Goal: Navigation & Orientation: Find specific page/section

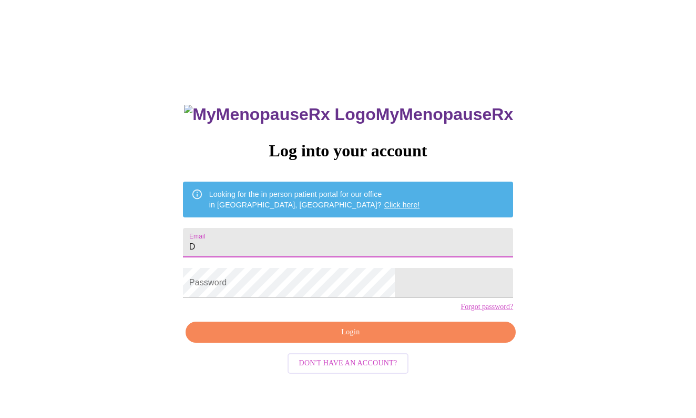
type input "De"
type input "[EMAIL_ADDRESS][DOMAIN_NAME]"
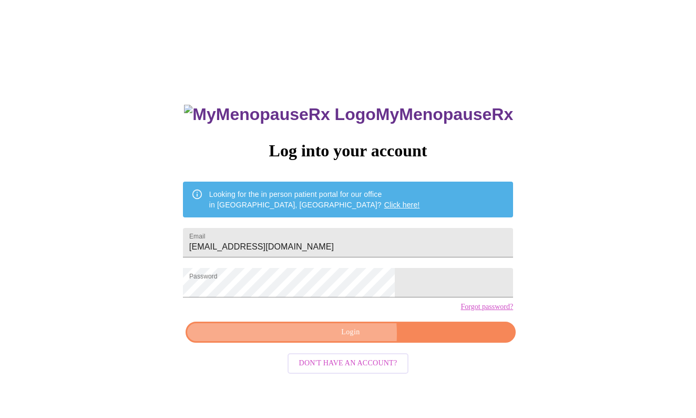
click at [326, 339] on span "Login" at bounding box center [351, 332] width 306 height 13
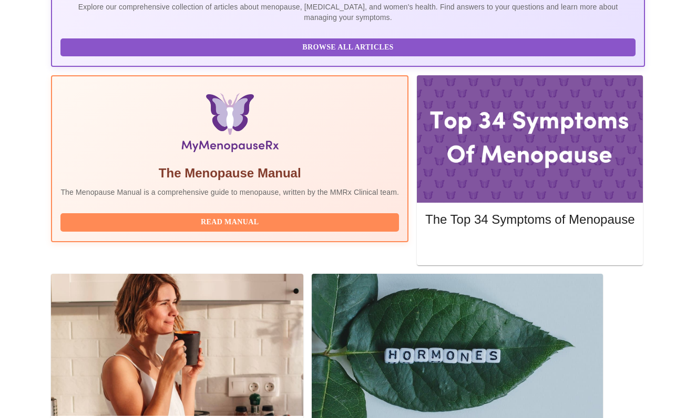
scroll to position [276, 0]
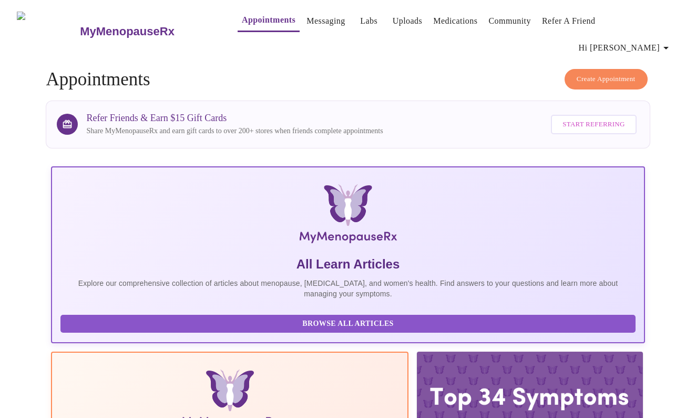
scroll to position [0, 0]
click at [307, 26] on link "Messaging" at bounding box center [326, 21] width 38 height 15
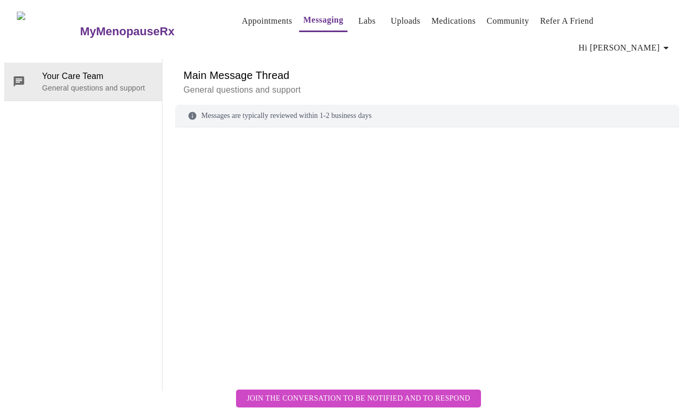
scroll to position [39, 0]
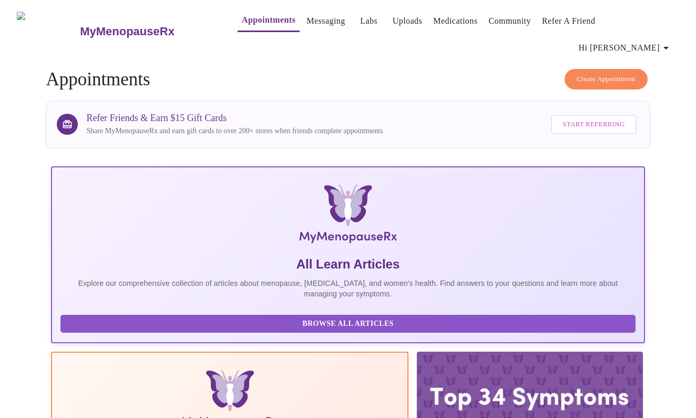
click at [393, 19] on link "Uploads" at bounding box center [408, 21] width 30 height 15
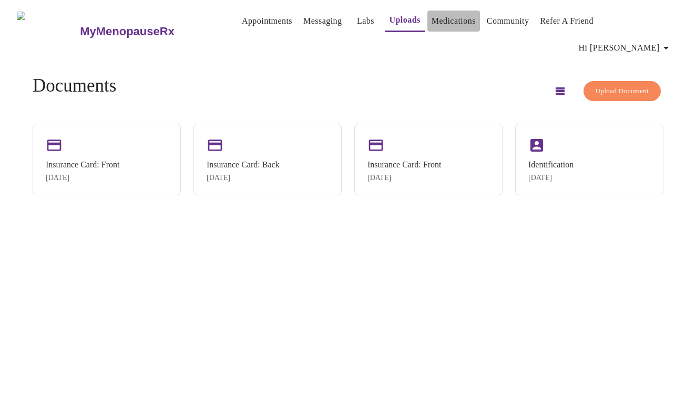
click at [432, 16] on link "Medications" at bounding box center [454, 21] width 44 height 15
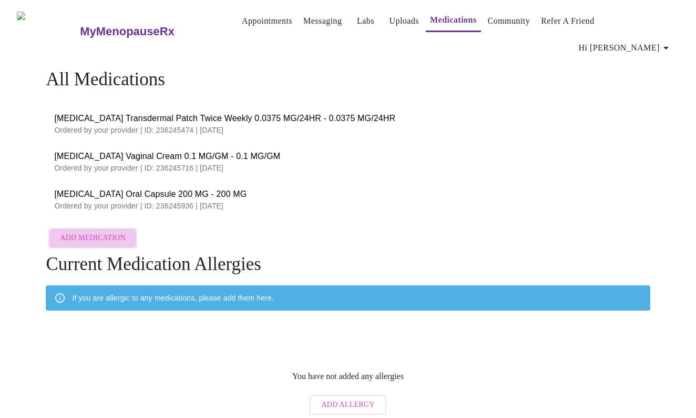
click at [113, 231] on span "Add Medication" at bounding box center [92, 237] width 65 height 13
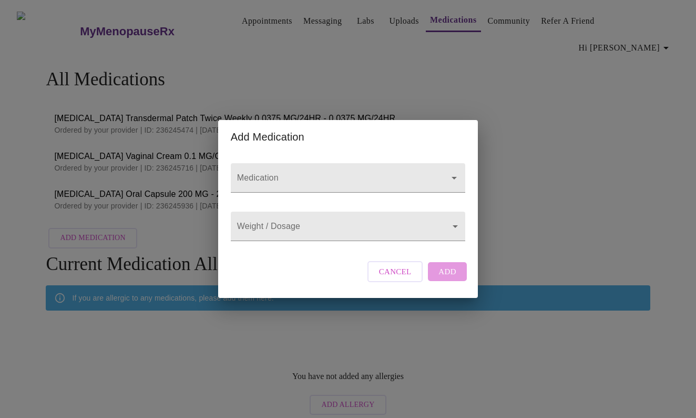
click at [392, 278] on span "Cancel" at bounding box center [395, 272] width 33 height 14
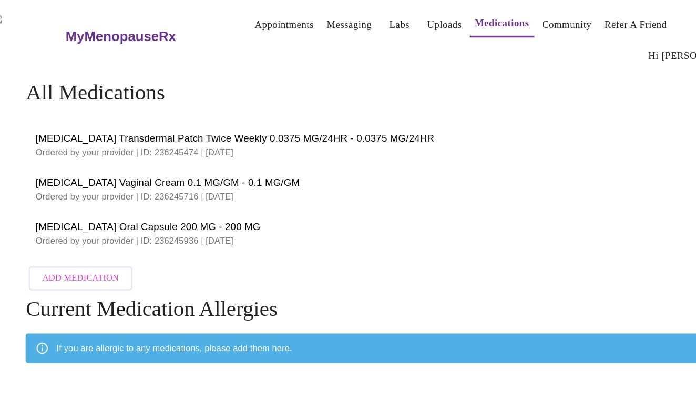
click at [87, 25] on h3 "MyMenopauseRx" at bounding box center [127, 32] width 95 height 14
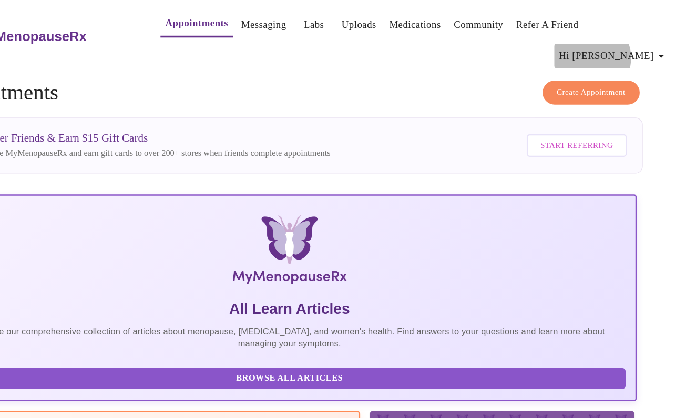
click at [579, 41] on span "Hi [PERSON_NAME]" at bounding box center [626, 48] width 94 height 15
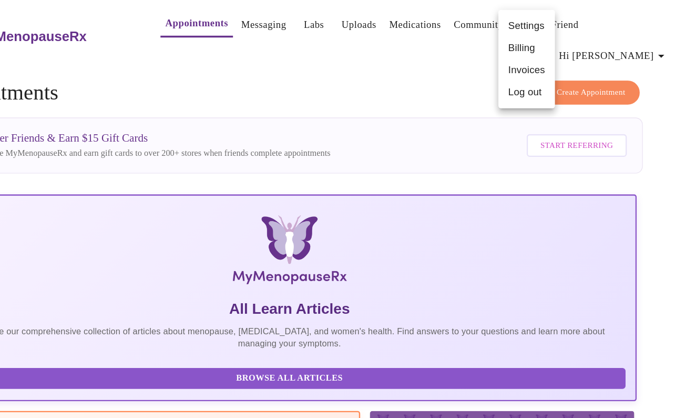
click at [553, 23] on div at bounding box center [348, 209] width 696 height 418
click at [433, 24] on link "Medications" at bounding box center [455, 21] width 44 height 15
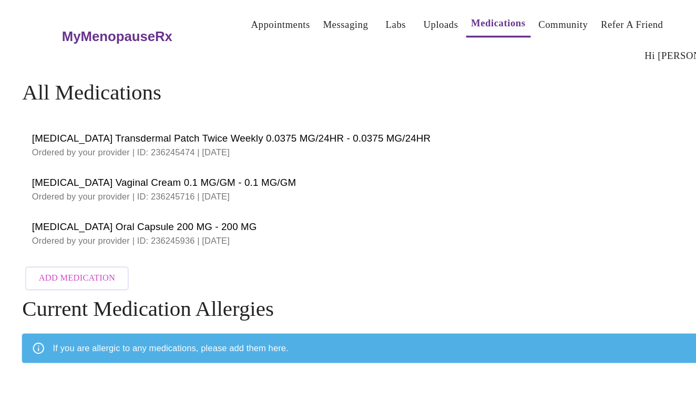
click at [357, 26] on link "Labs" at bounding box center [365, 21] width 17 height 15
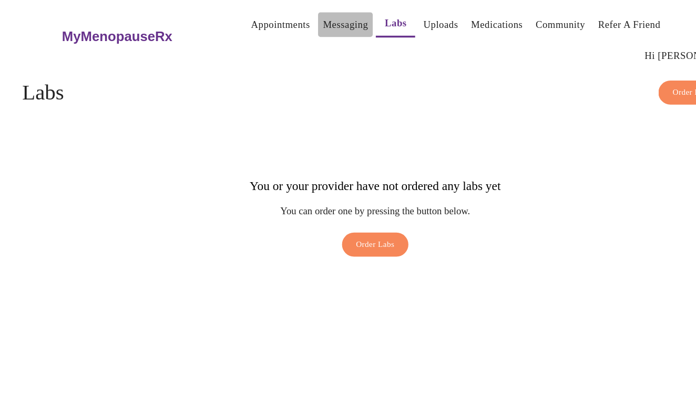
click at [304, 26] on link "Messaging" at bounding box center [323, 21] width 38 height 15
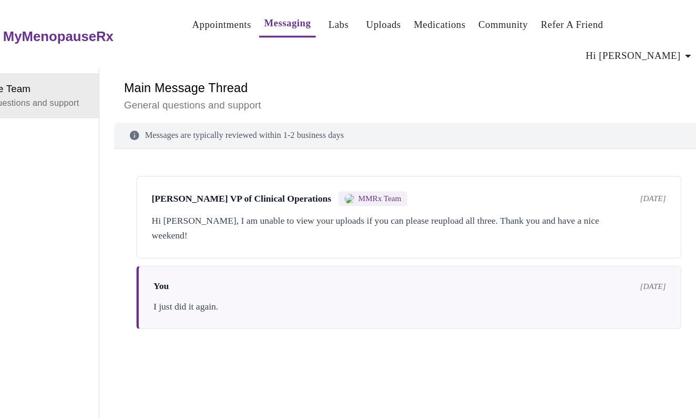
click at [242, 25] on link "Appointments" at bounding box center [267, 21] width 51 height 15
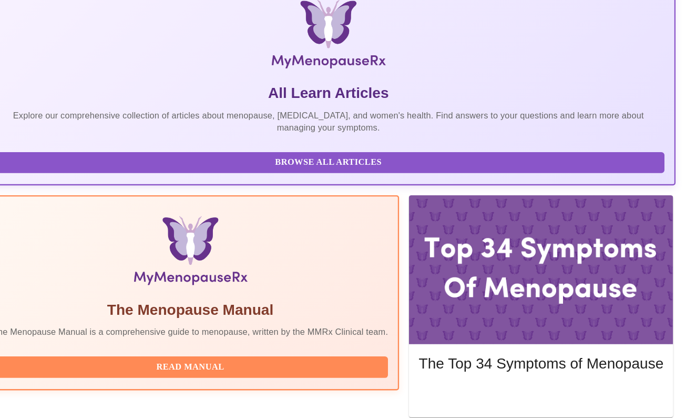
scroll to position [127, 0]
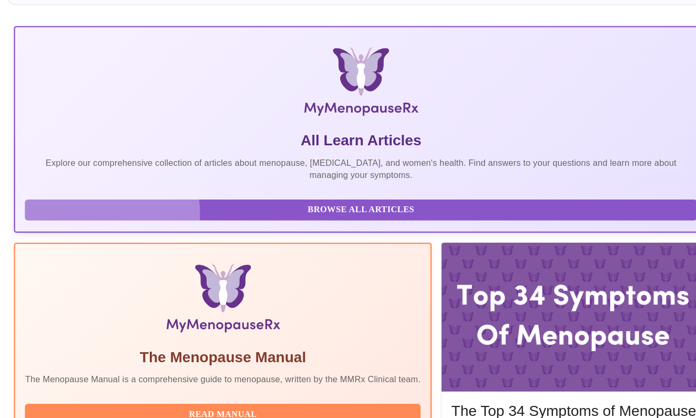
click at [96, 190] on span "Browse All Articles" at bounding box center [348, 196] width 554 height 13
